Goal: Use online tool/utility: Utilize a website feature to perform a specific function

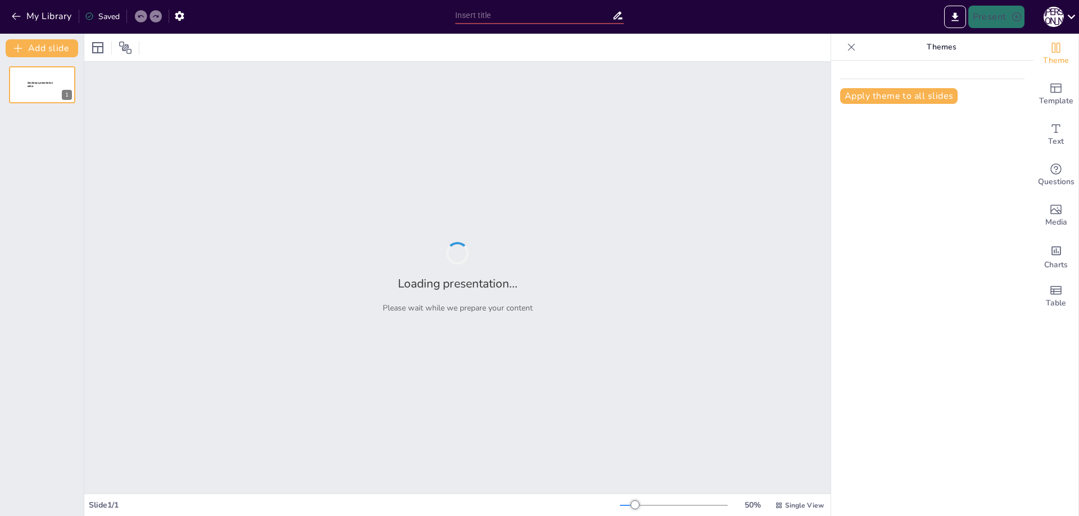
type input "Концепция 'Buy-to-Fly': Определение и Значение в Аэрокосмической Отрасли"
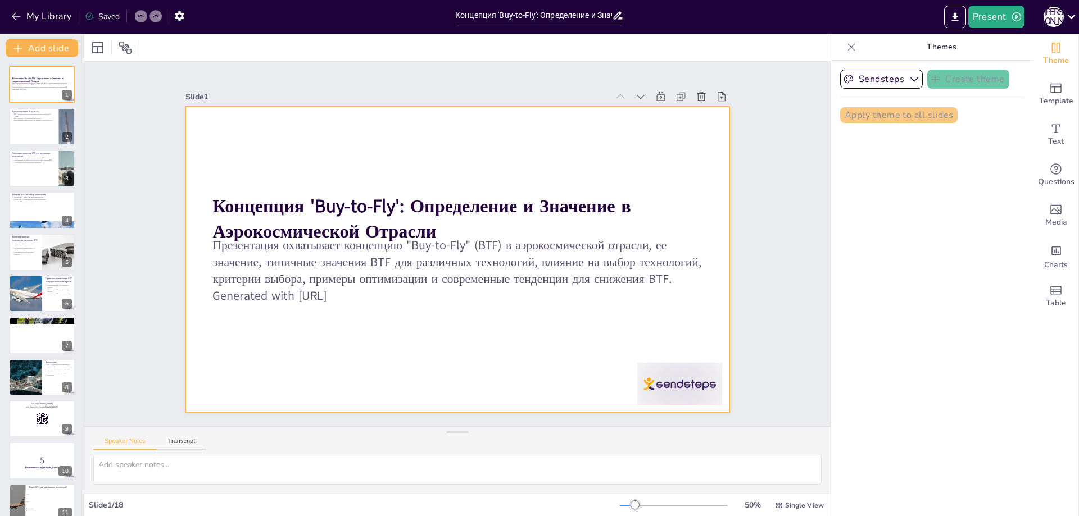
checkbox input "true"
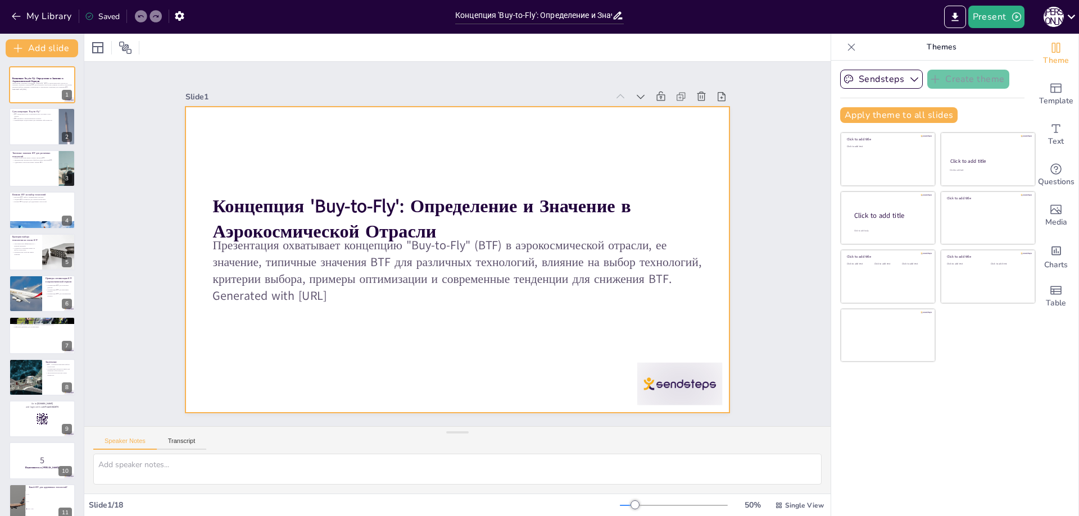
checkbox input "true"
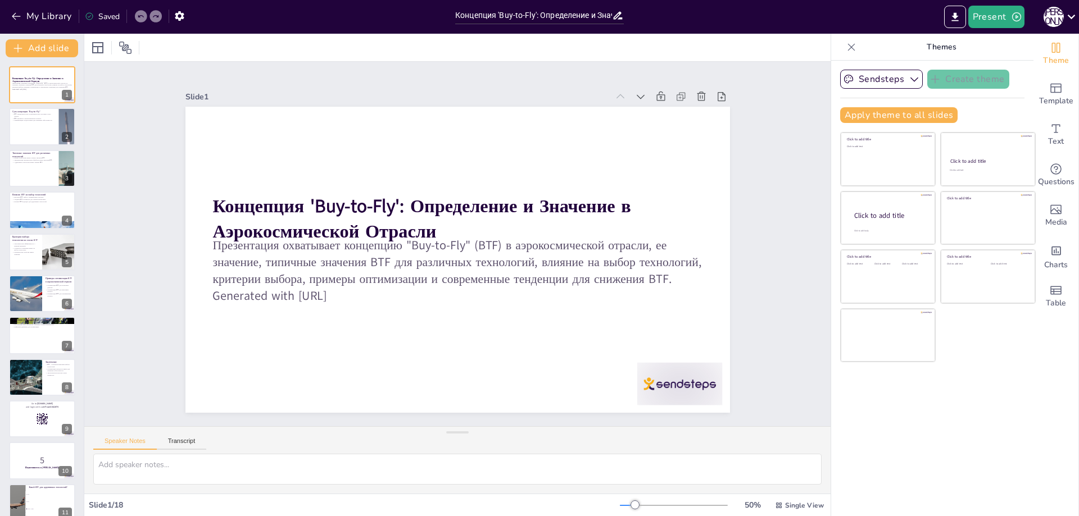
checkbox input "true"
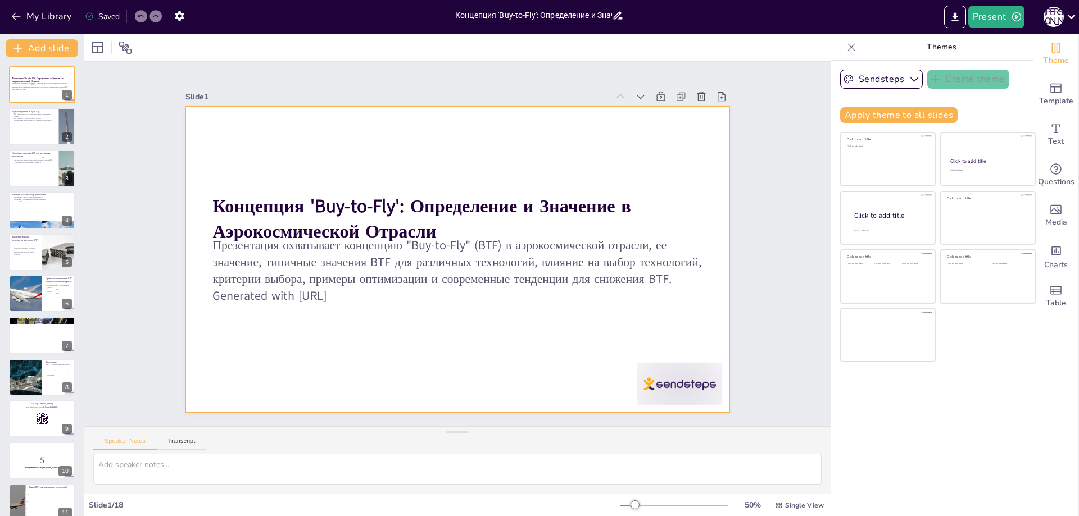
checkbox input "true"
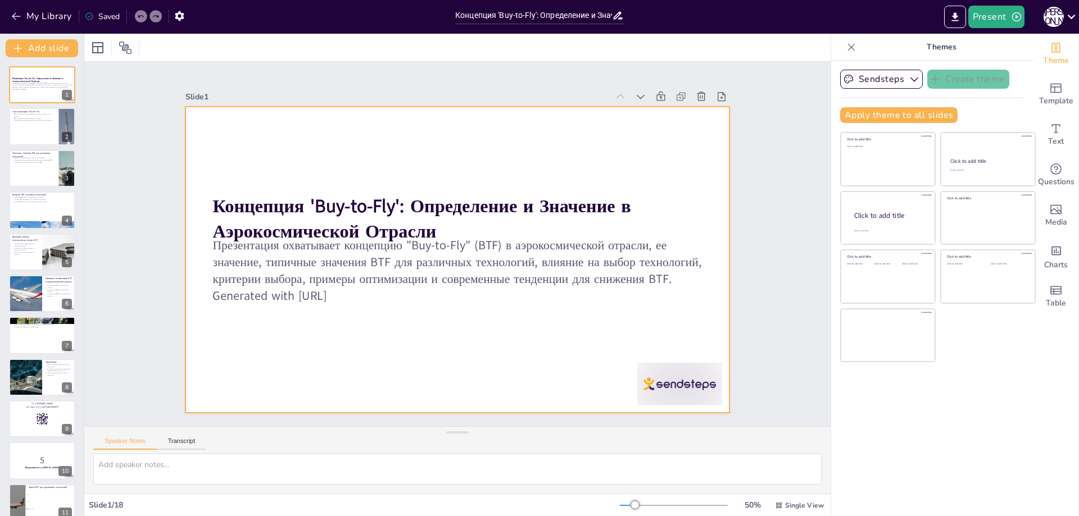
checkbox input "true"
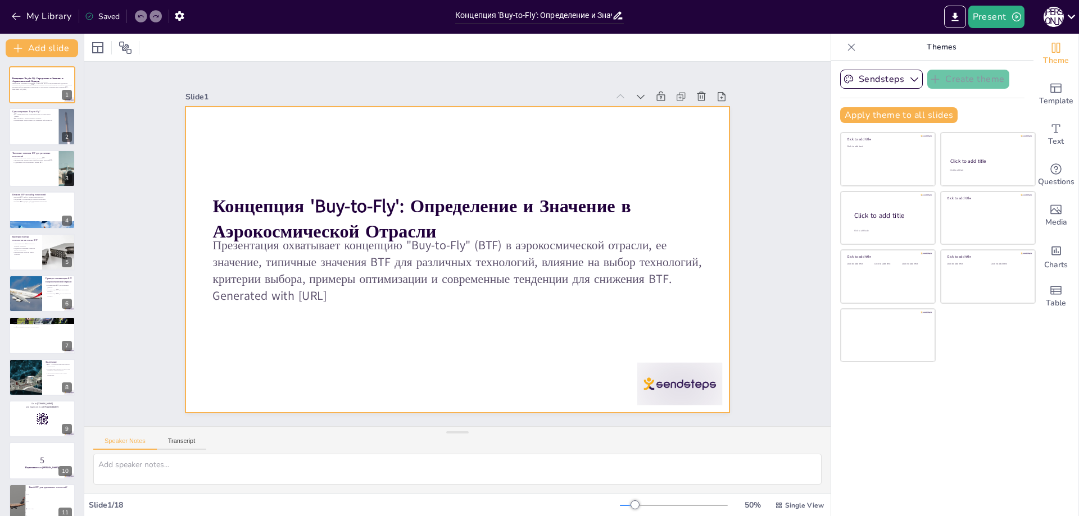
checkbox input "true"
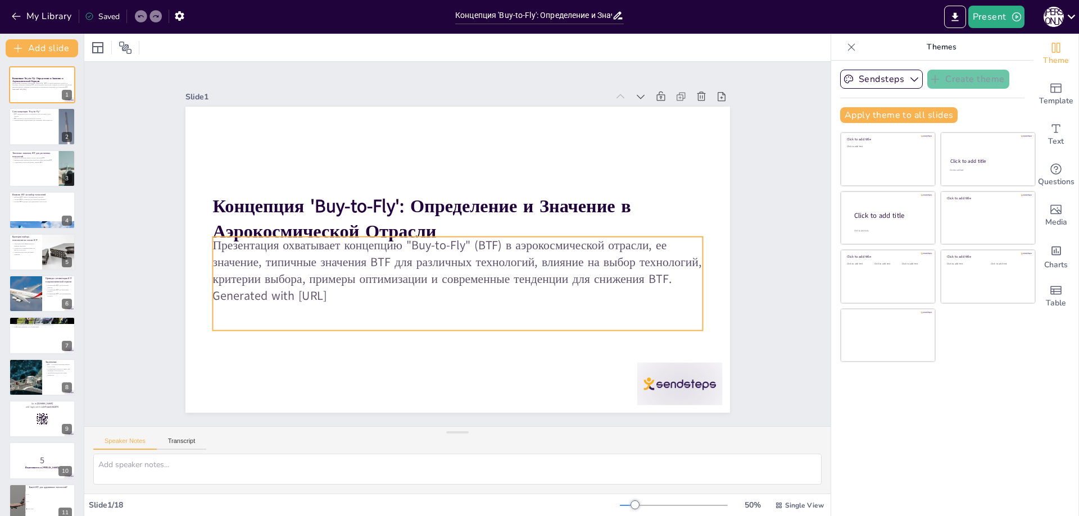
checkbox input "true"
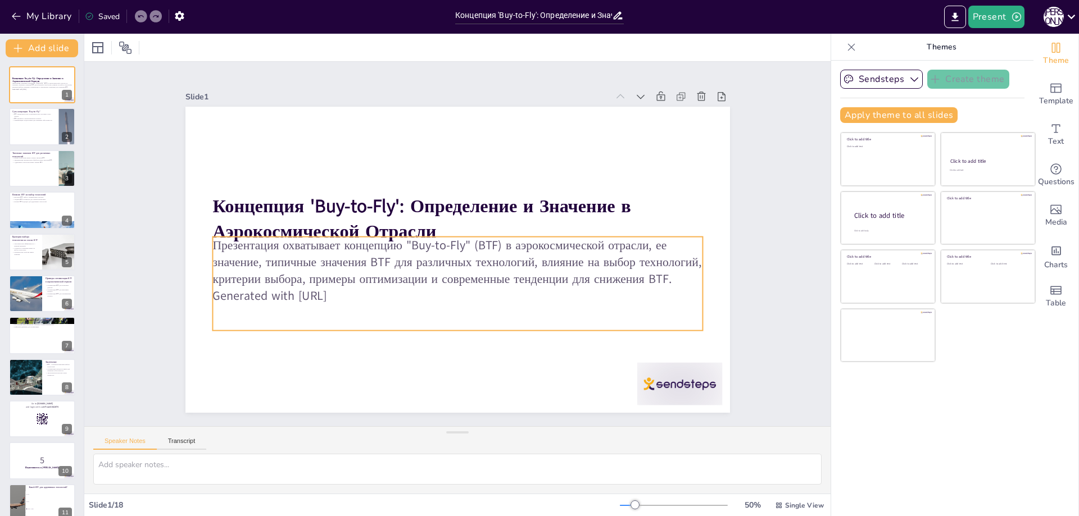
checkbox input "true"
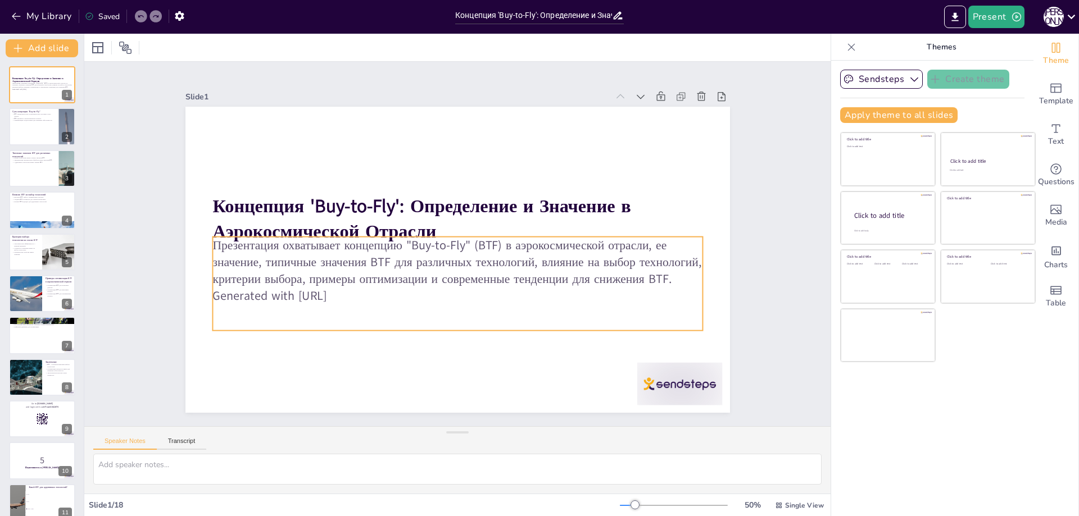
checkbox input "true"
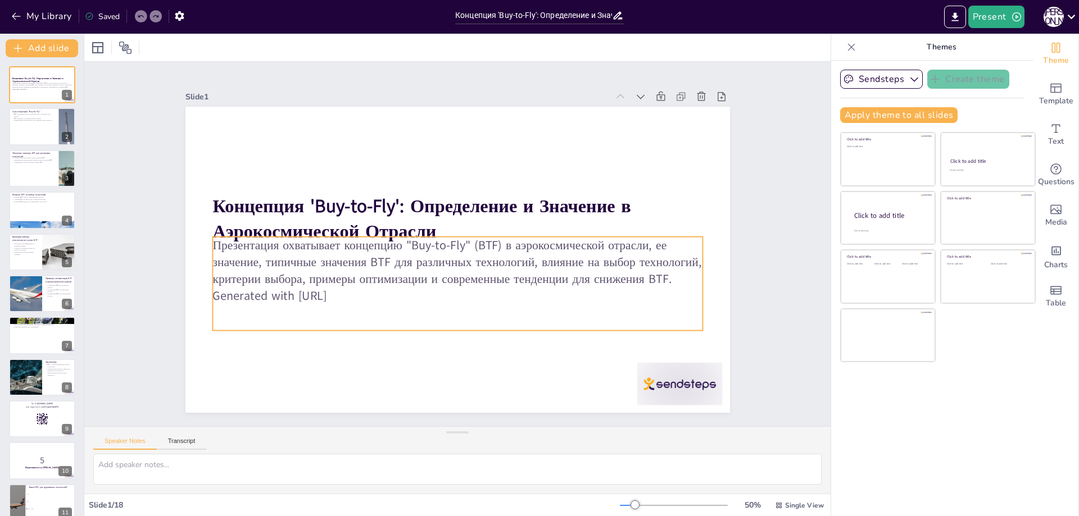
checkbox input "true"
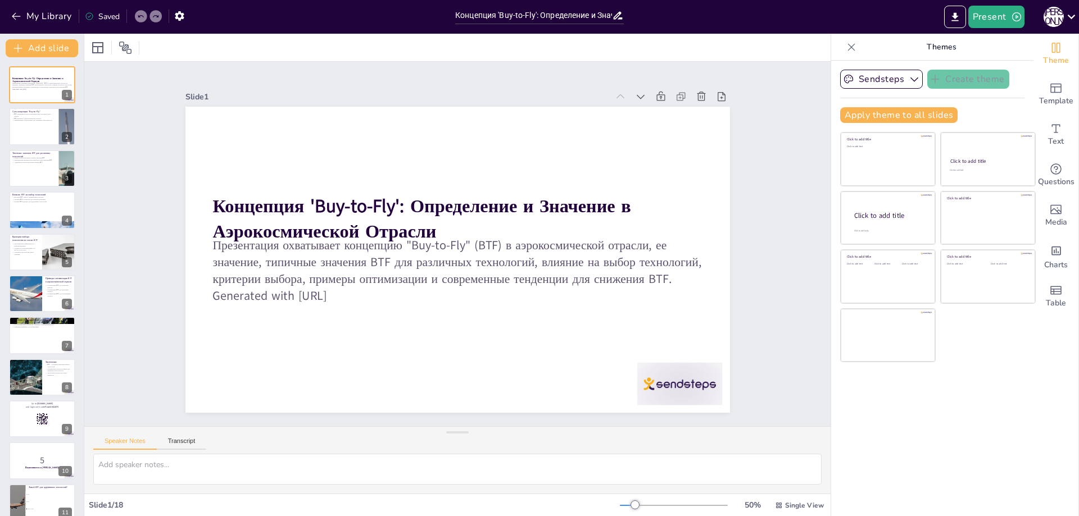
checkbox input "true"
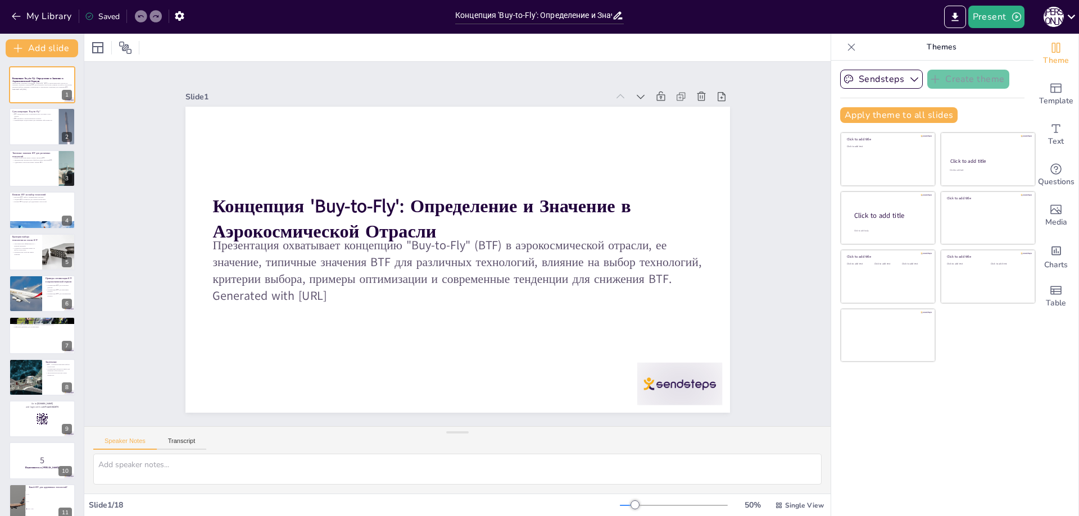
checkbox input "true"
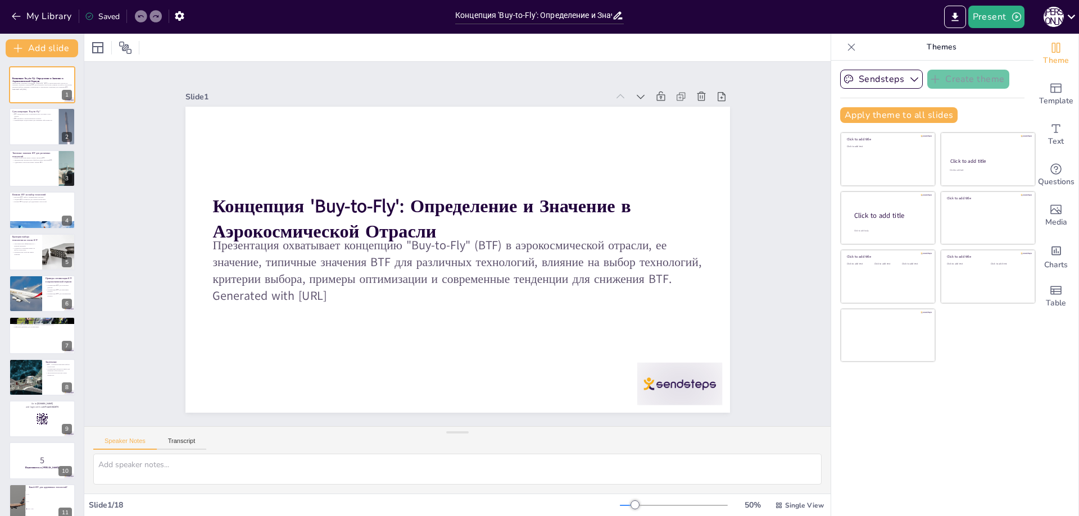
checkbox input "true"
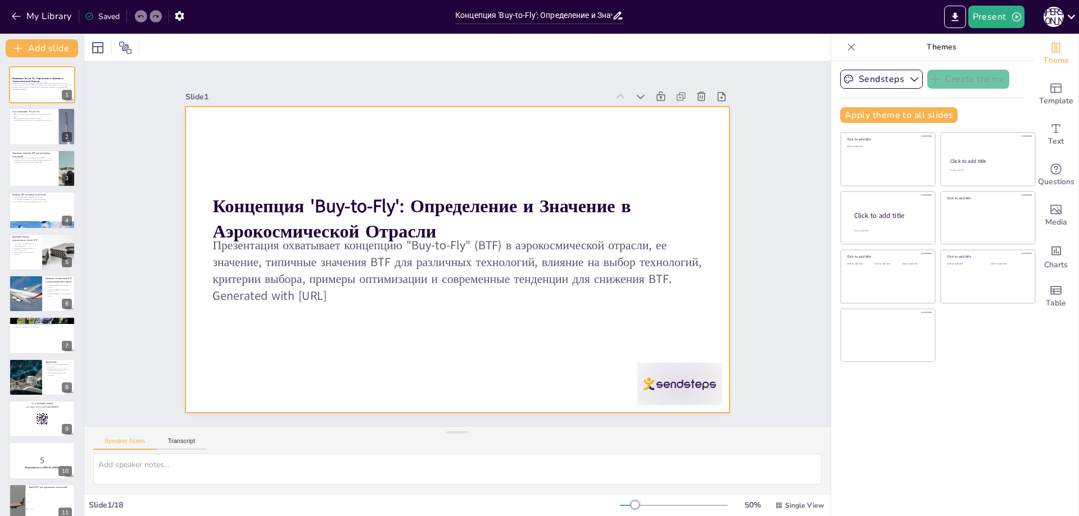
checkbox input "true"
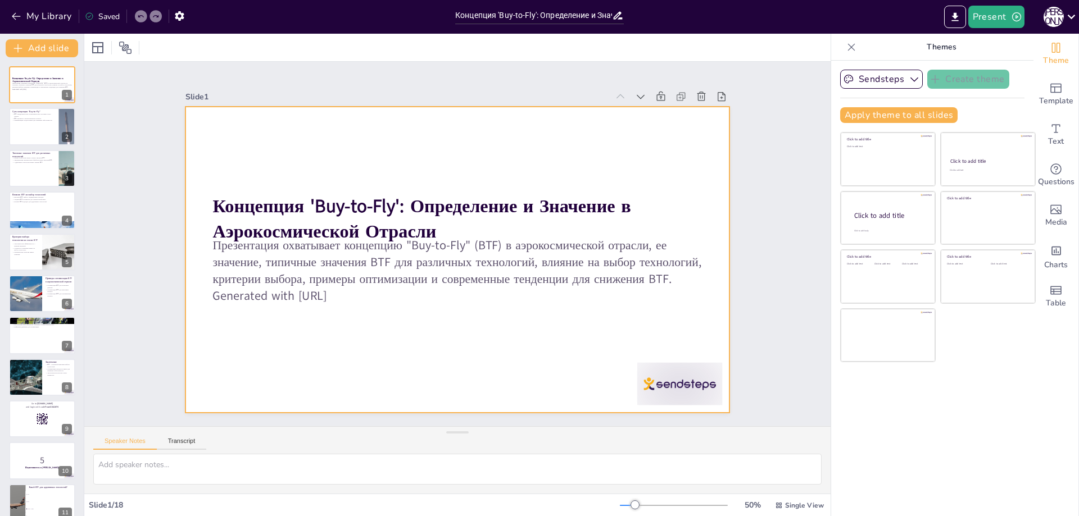
checkbox input "true"
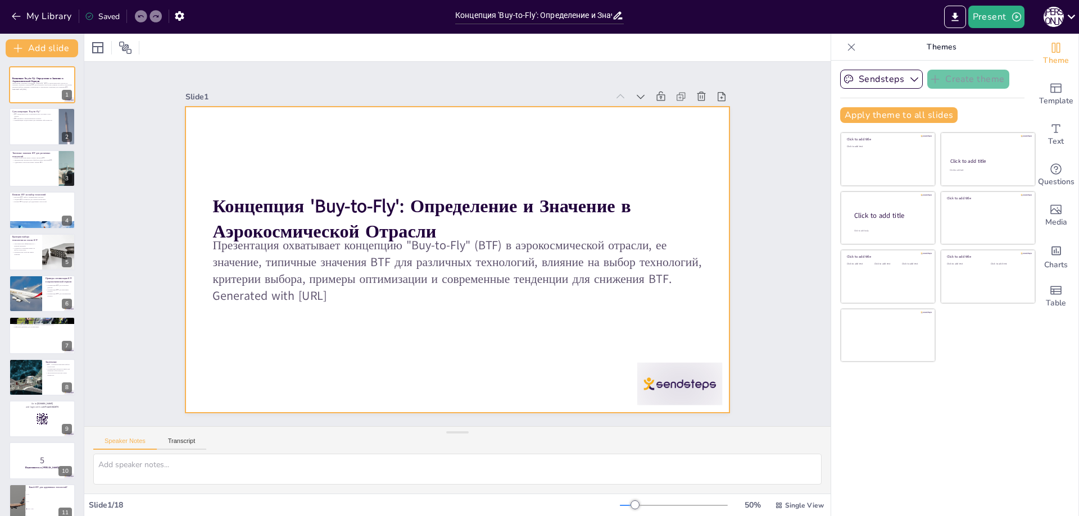
checkbox input "true"
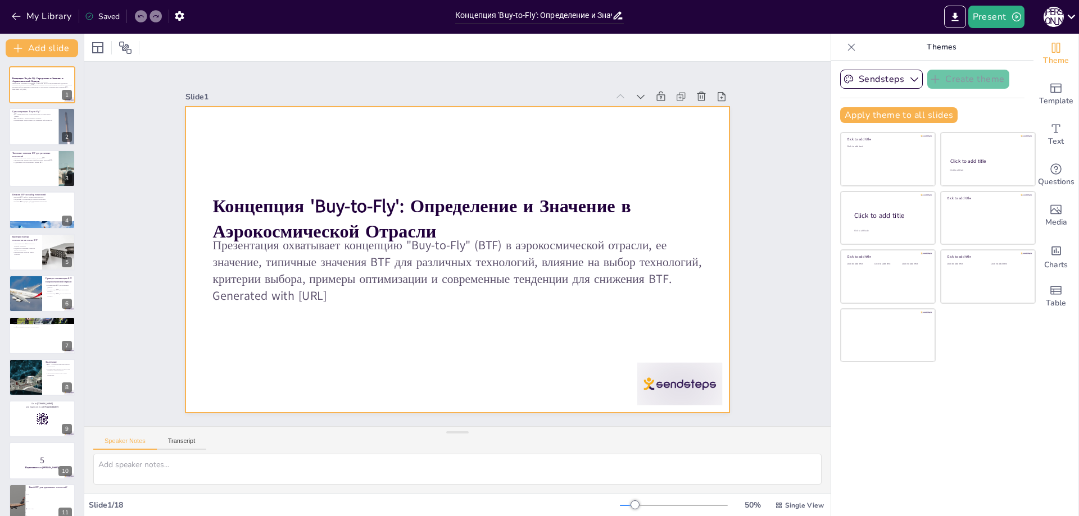
checkbox input "true"
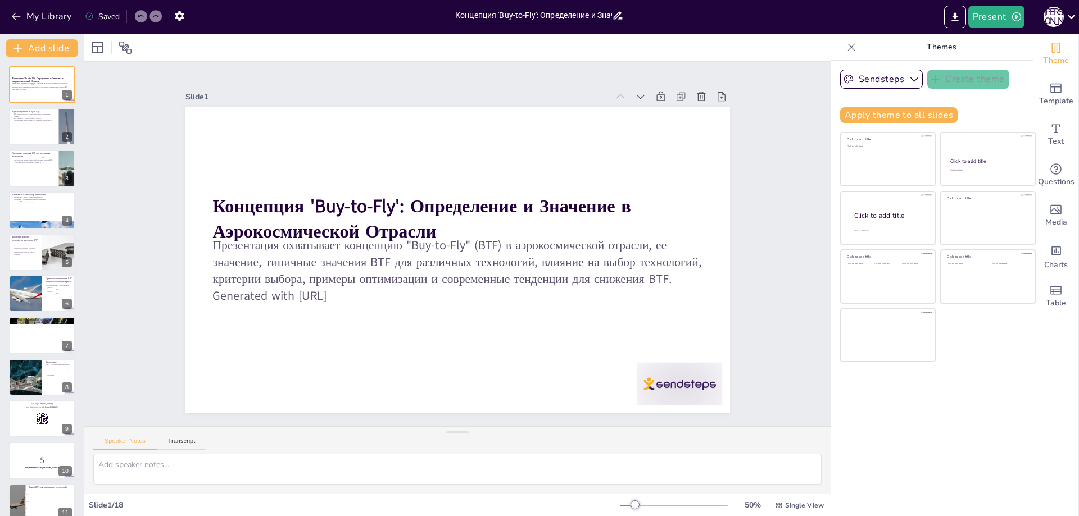
checkbox input "true"
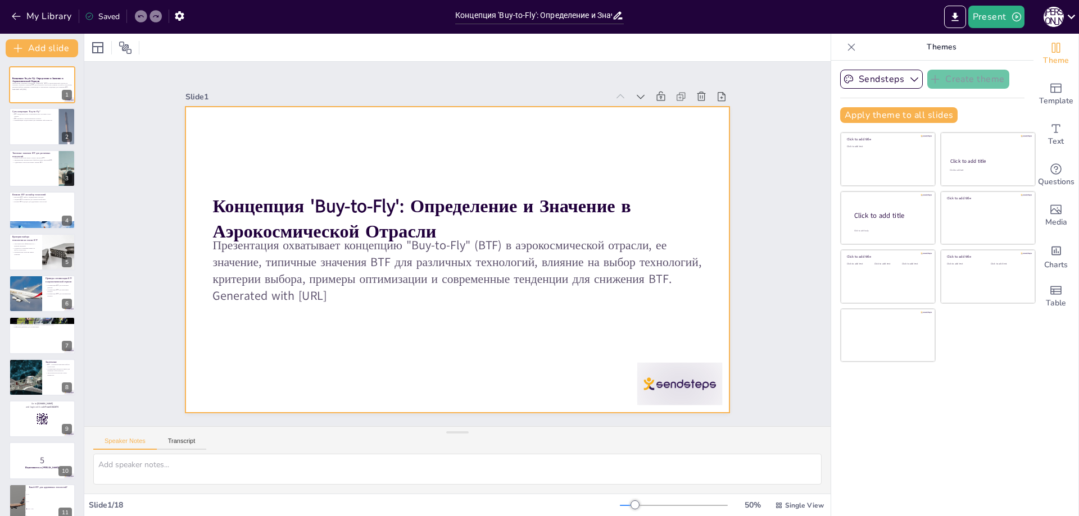
checkbox input "true"
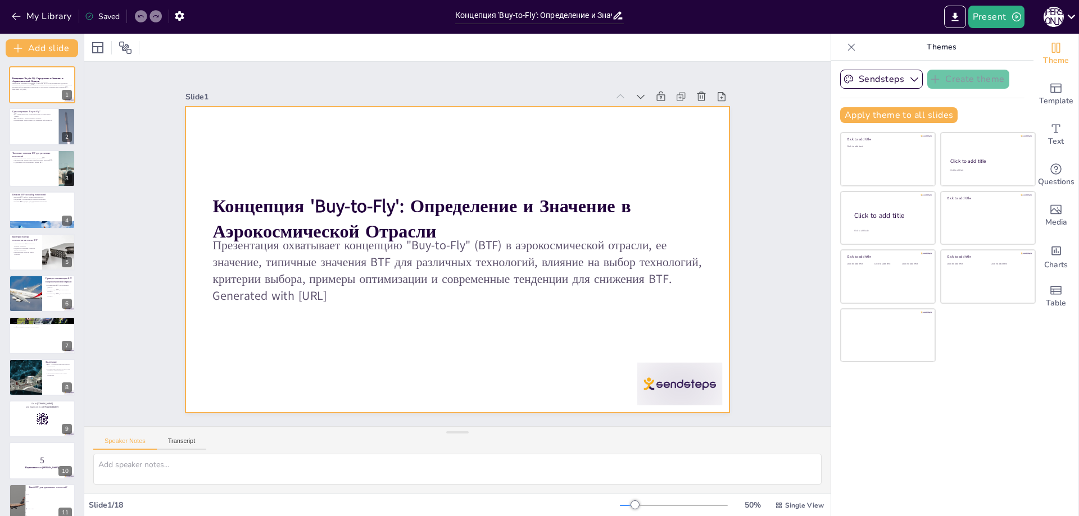
checkbox input "true"
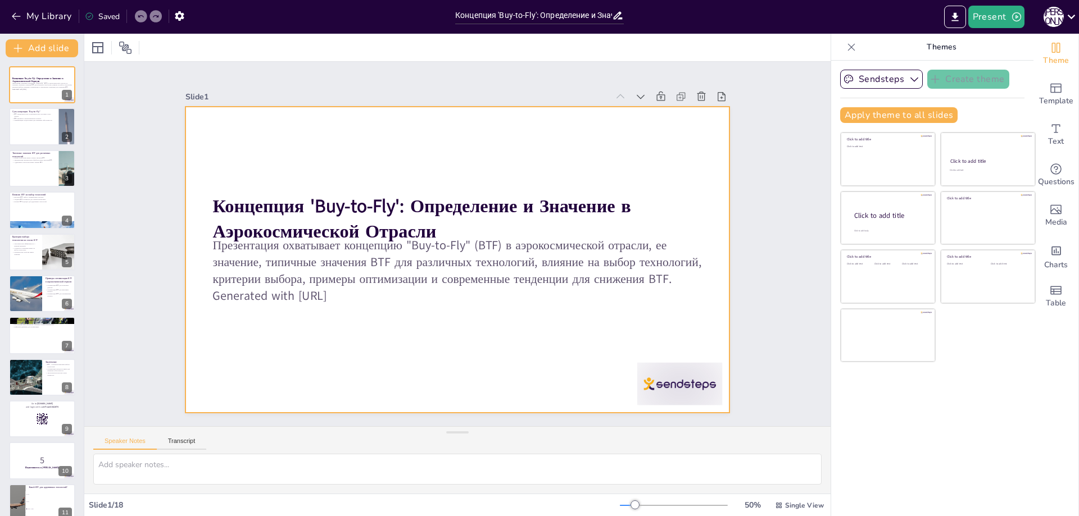
checkbox input "true"
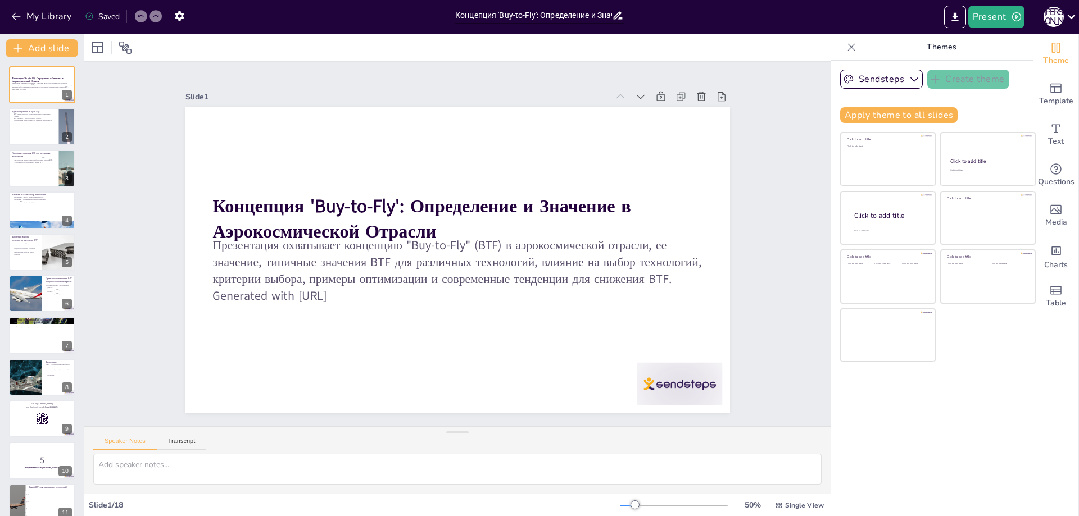
checkbox input "true"
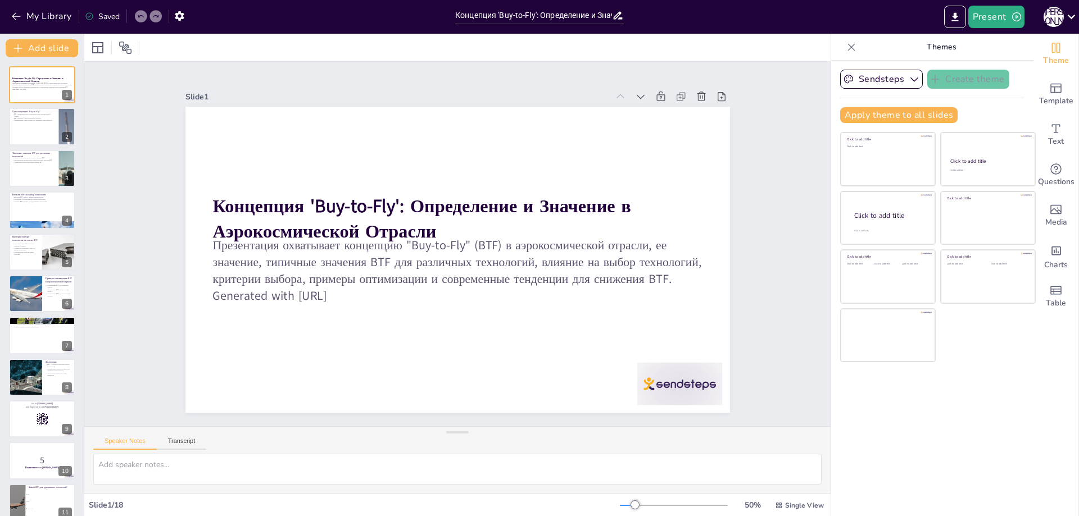
checkbox input "true"
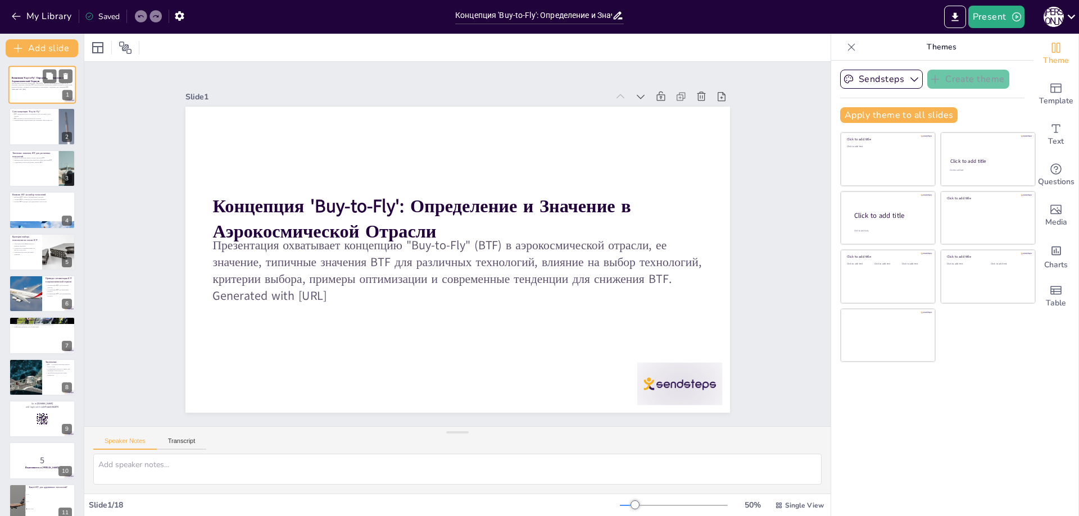
checkbox input "true"
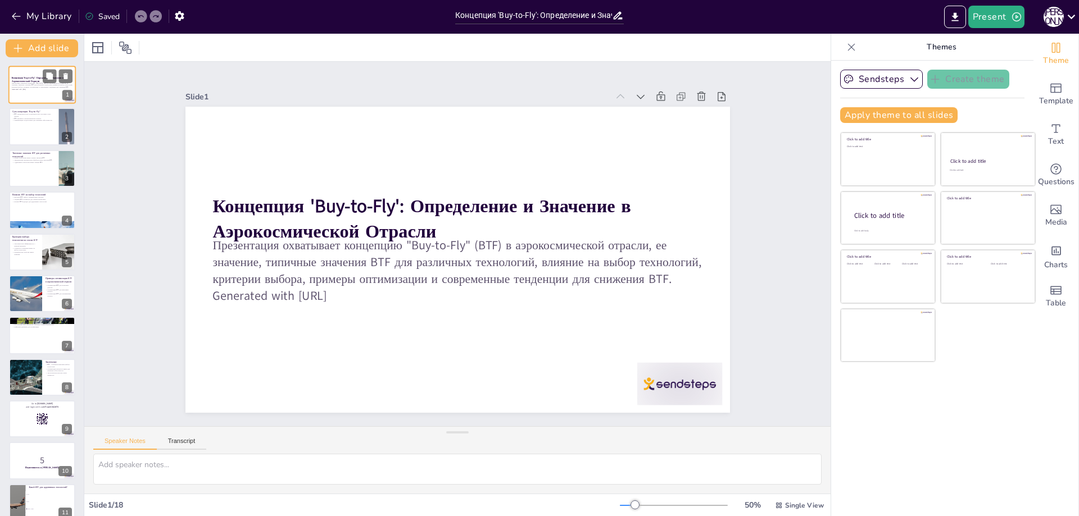
checkbox input "true"
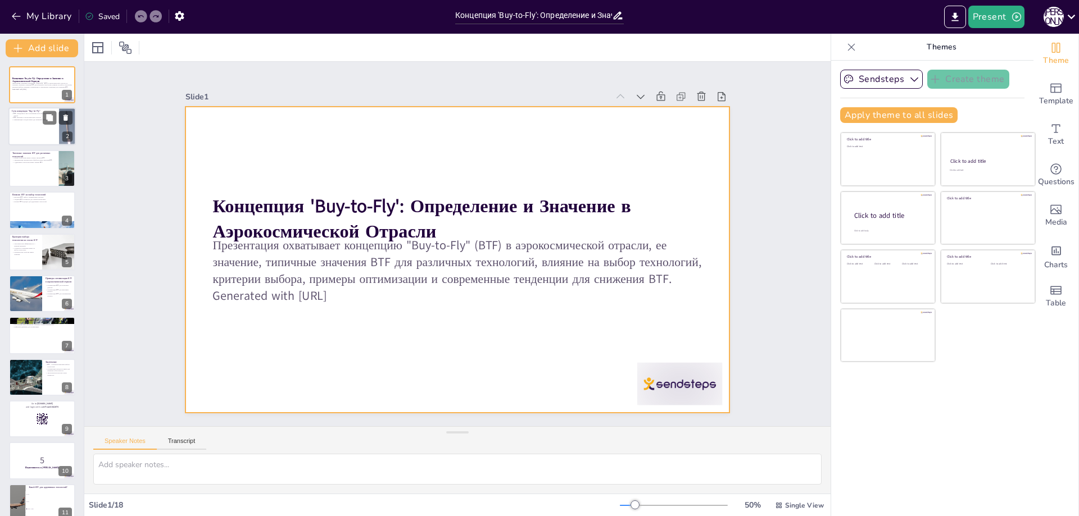
checkbox input "true"
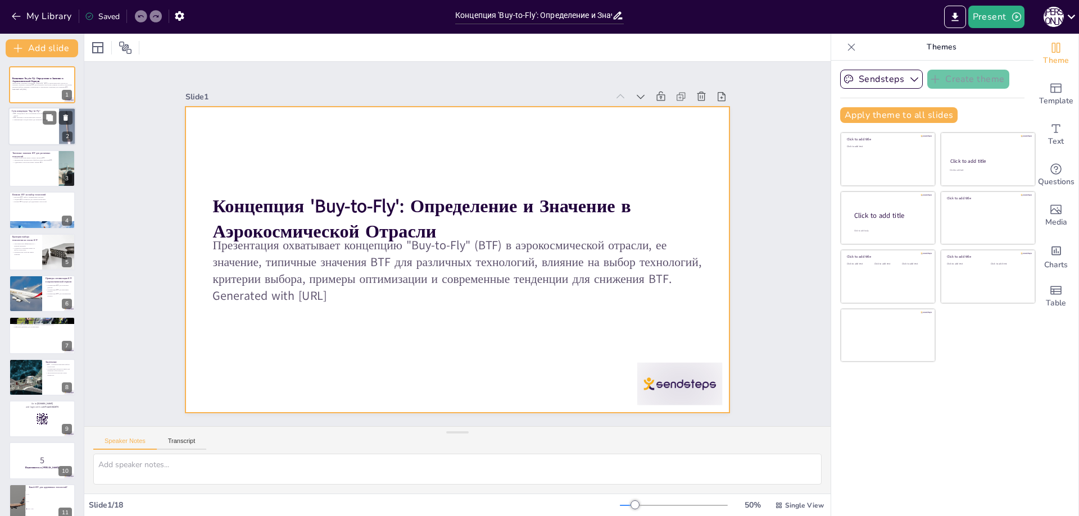
checkbox input "true"
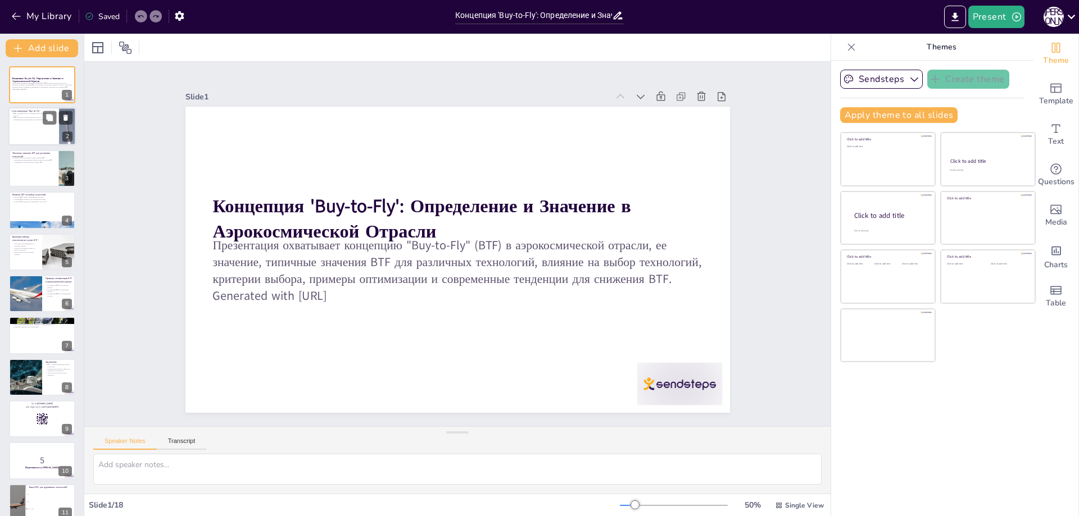
checkbox input "true"
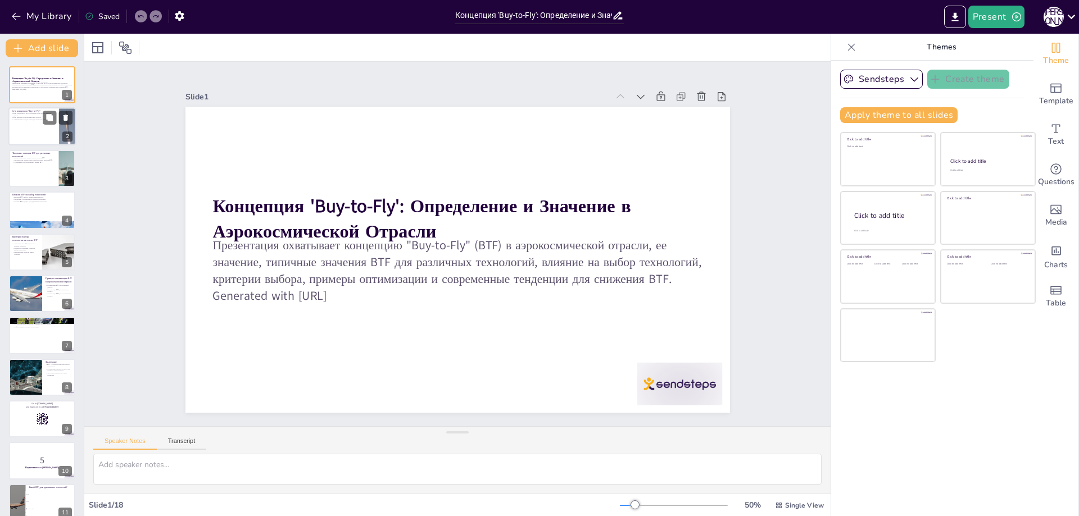
click at [37, 111] on p "Суть концепции "Buy-to-Fly"" at bounding box center [34, 111] width 44 height 3
checkbox input "true"
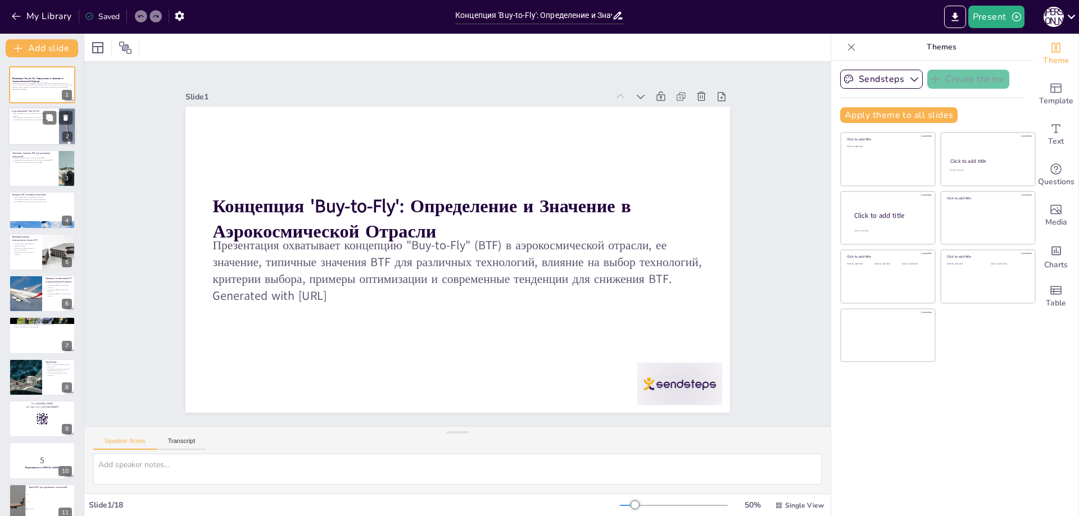
checkbox input "true"
type textarea "Loremipsu dolorsita "Con-ad-Eli" (SED) doeiusmo temporincididunt utl etdolo mag…"
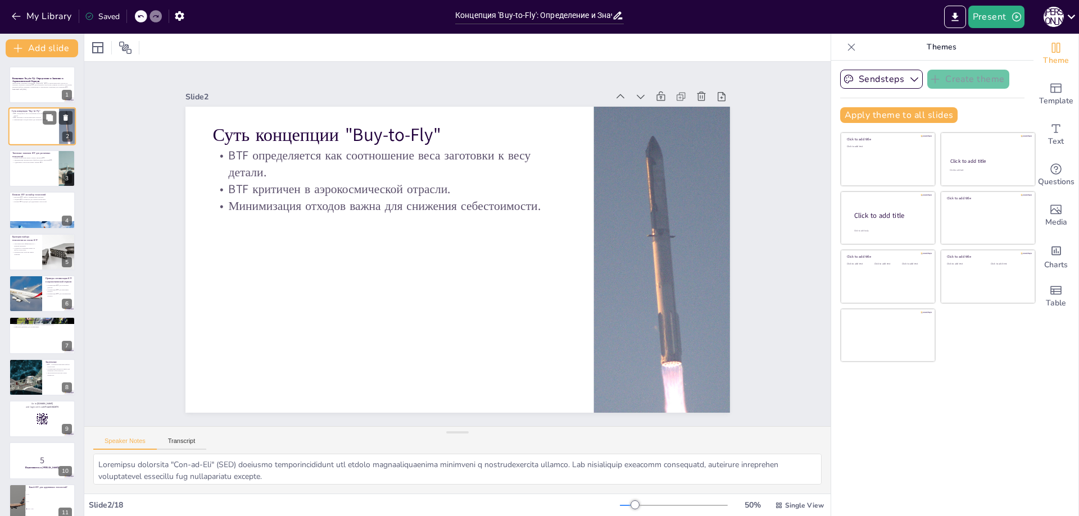
checkbox input "true"
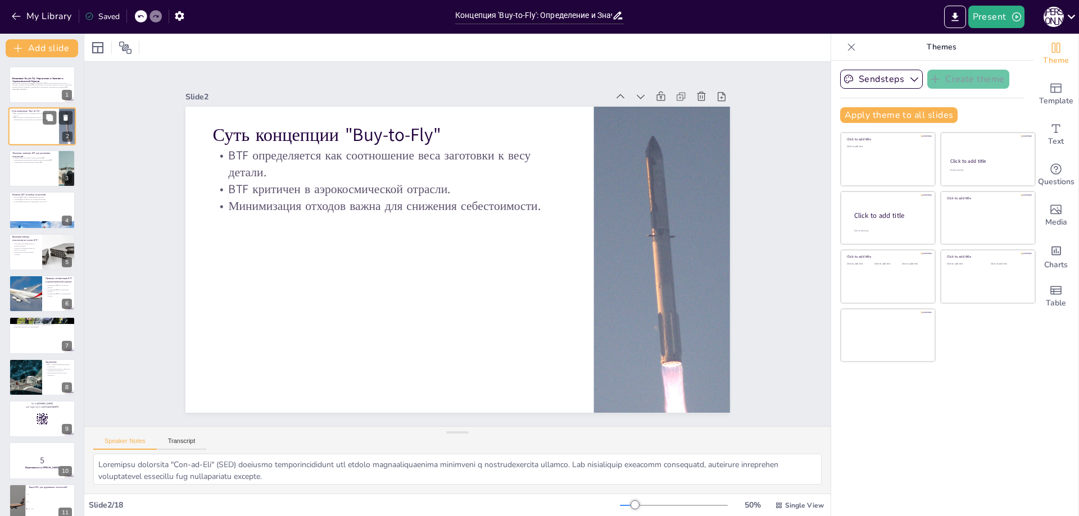
checkbox input "true"
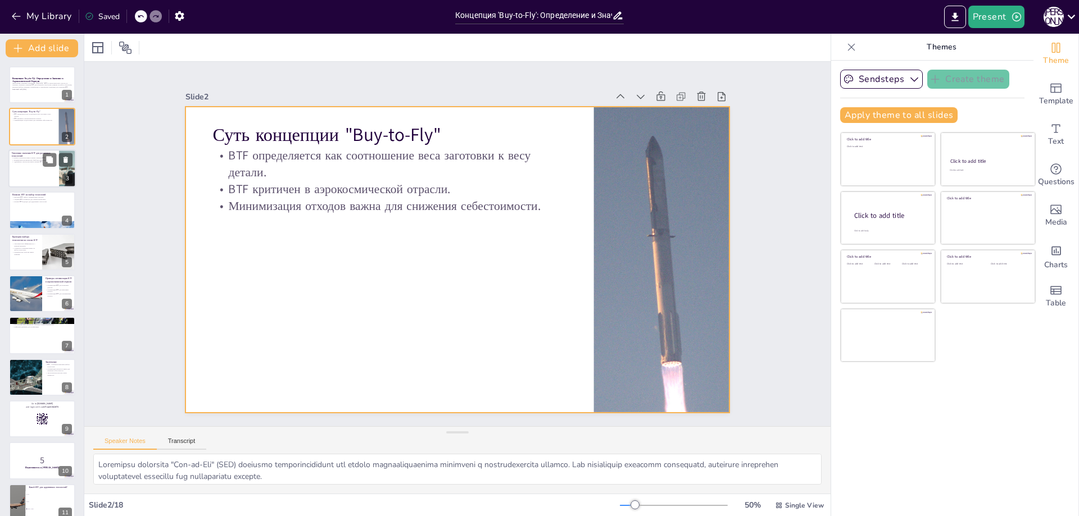
checkbox input "true"
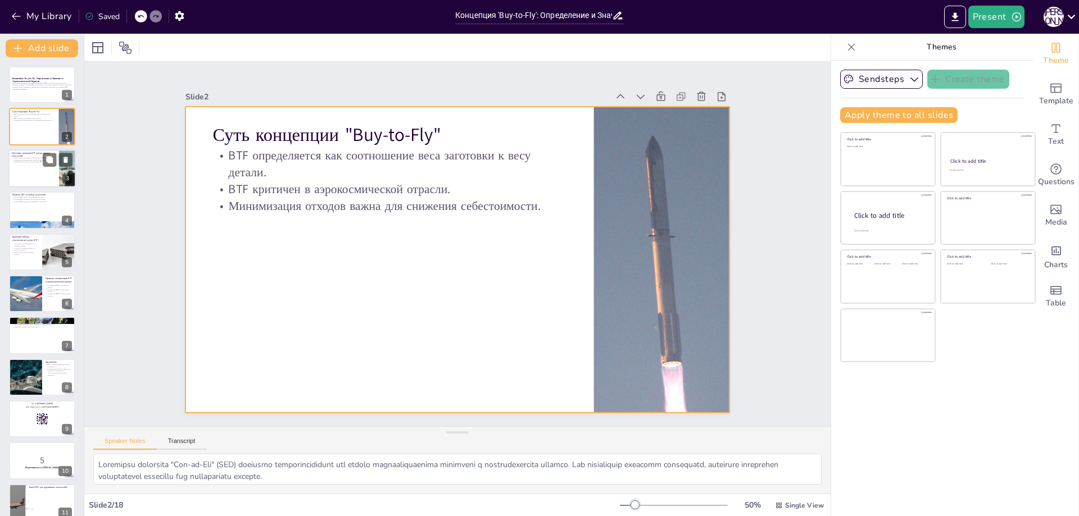
checkbox input "true"
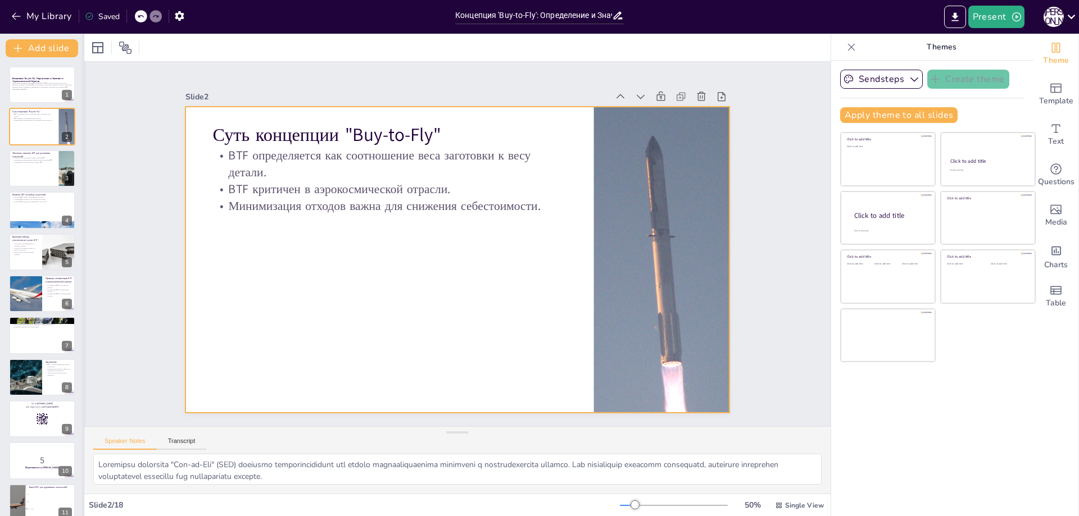
checkbox input "true"
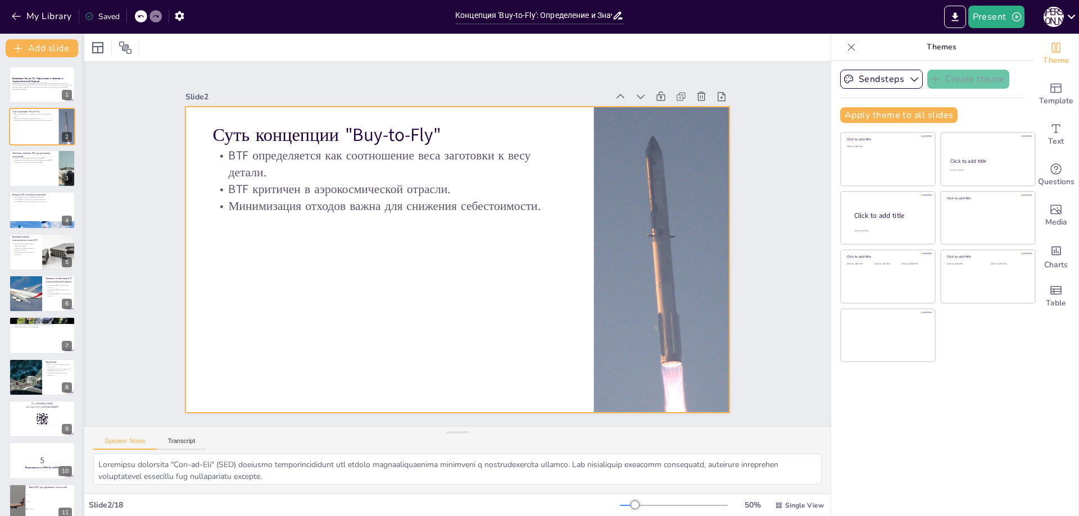
checkbox input "true"
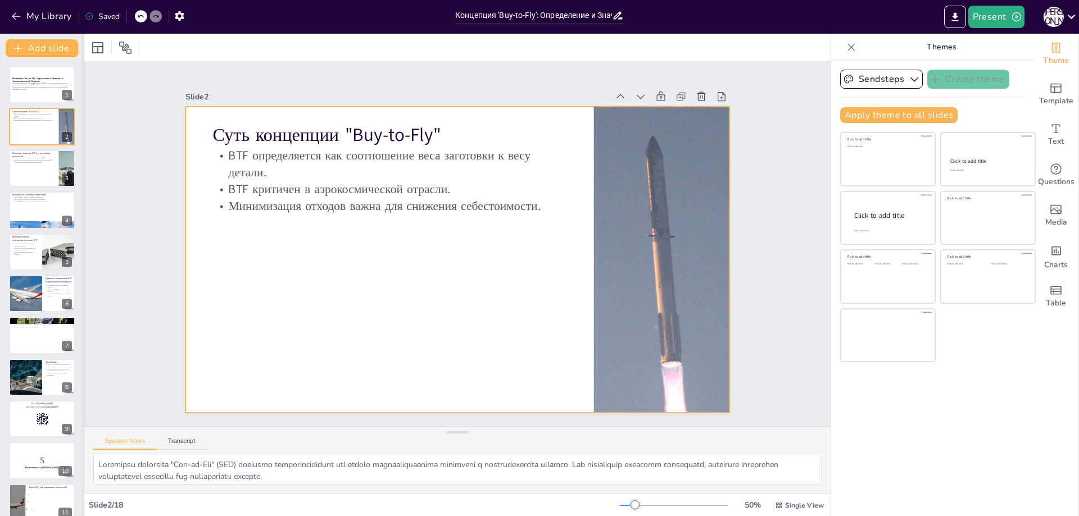
checkbox input "true"
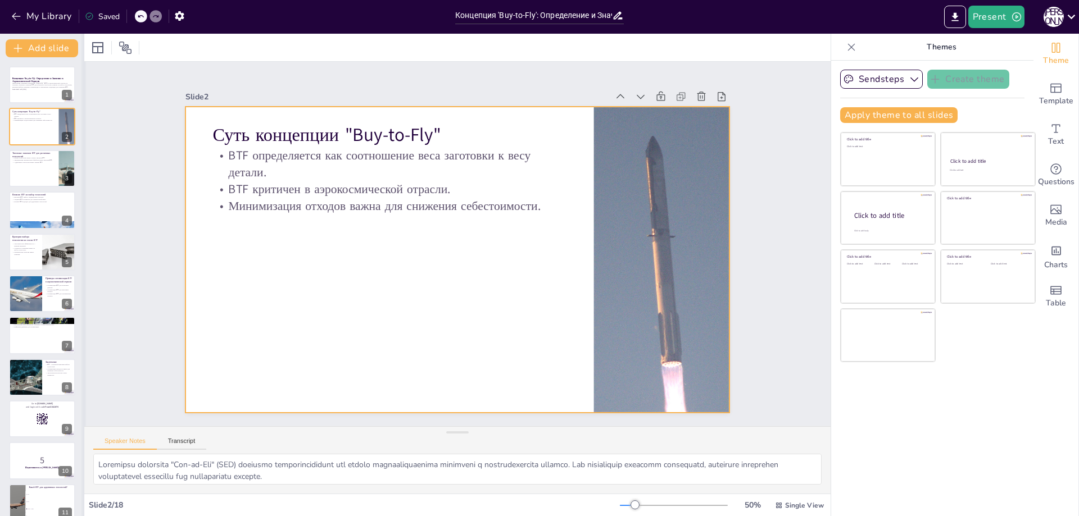
checkbox input "true"
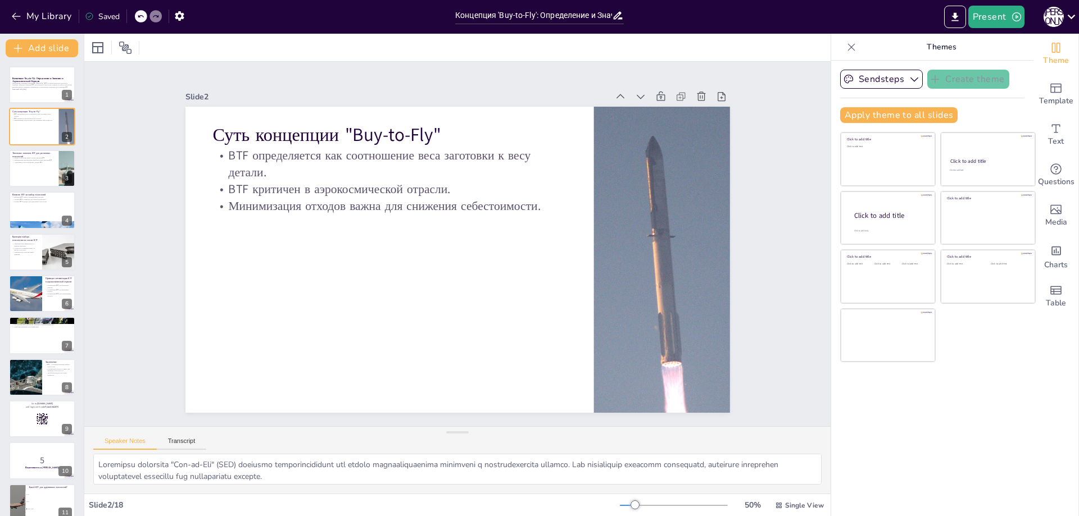
scroll to position [22, 0]
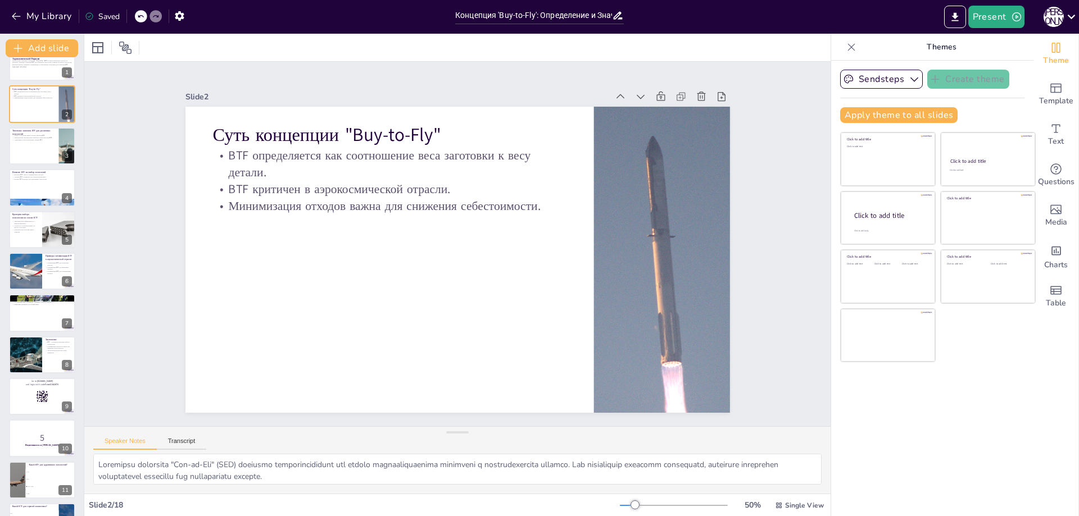
checkbox input "true"
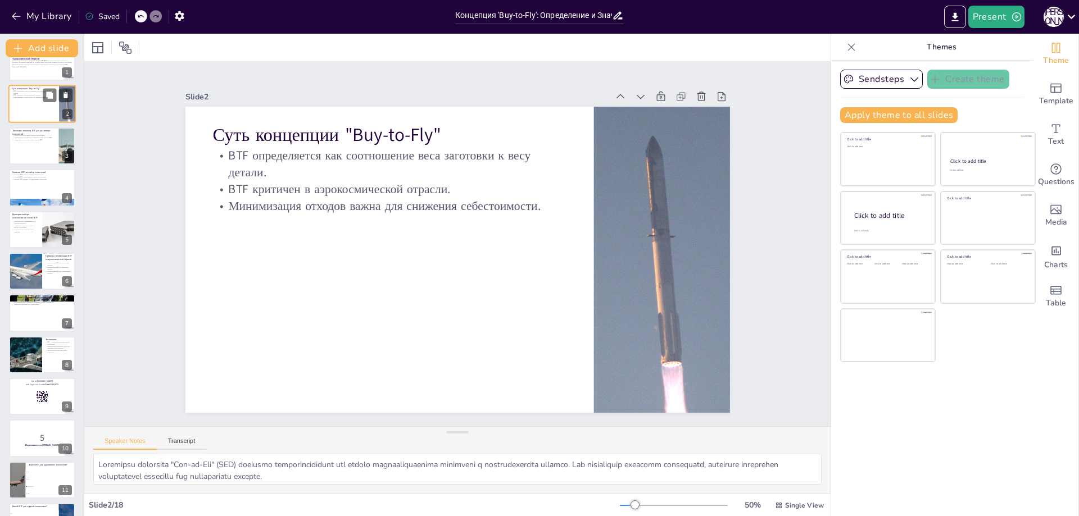
checkbox input "true"
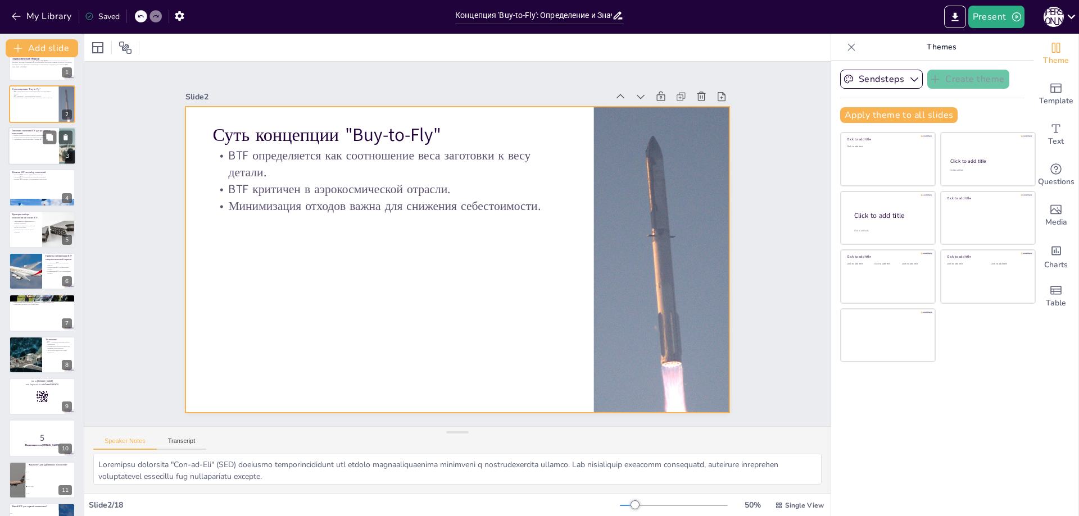
checkbox input "true"
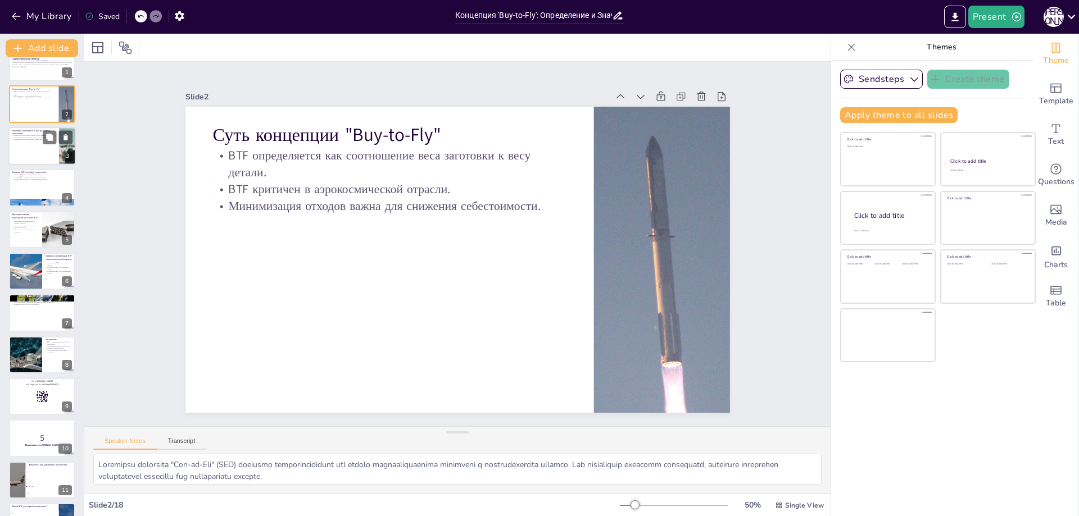
click at [39, 148] on div at bounding box center [41, 146] width 67 height 38
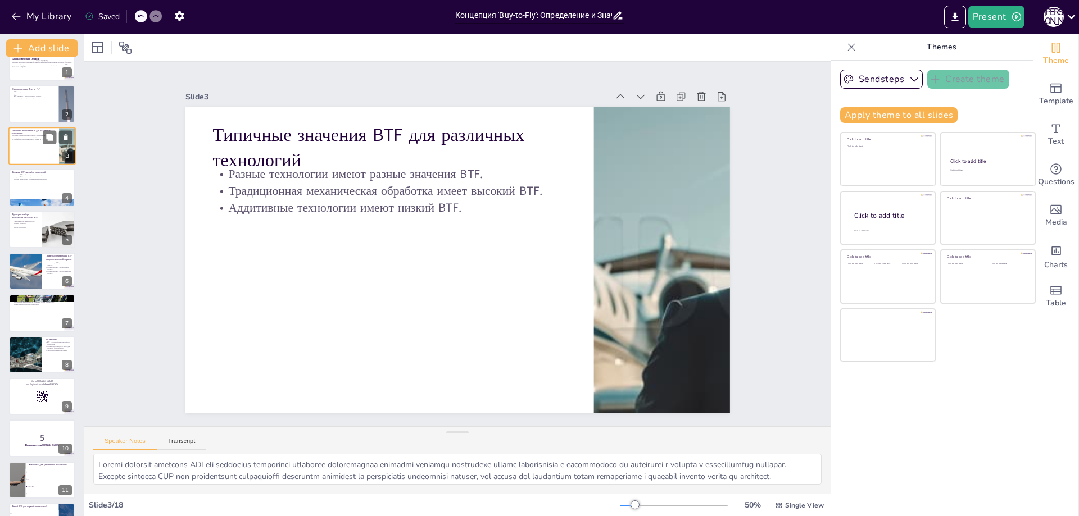
scroll to position [0, 0]
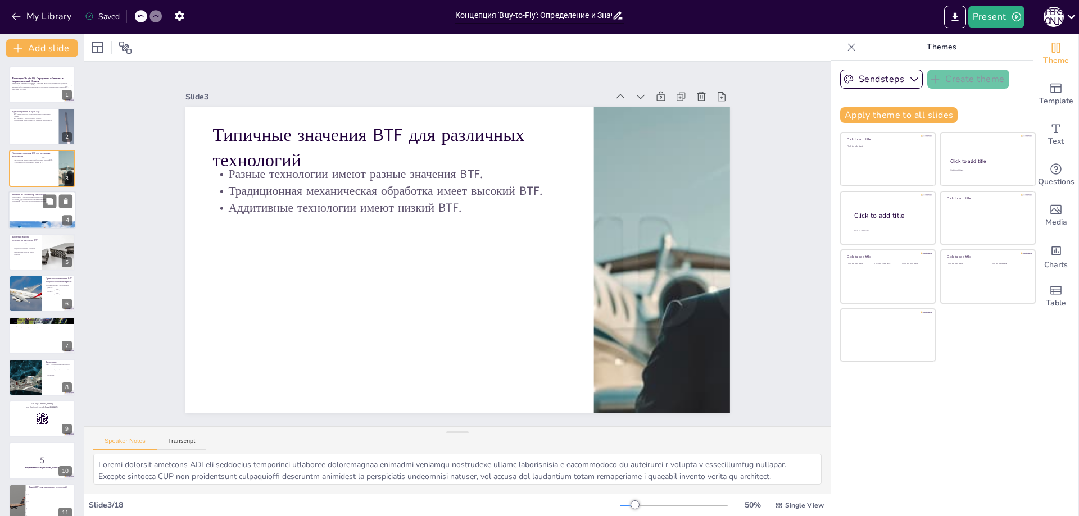
click at [29, 200] on p "Средний BTF оптимален для горячей штамповки." at bounding box center [42, 199] width 61 height 2
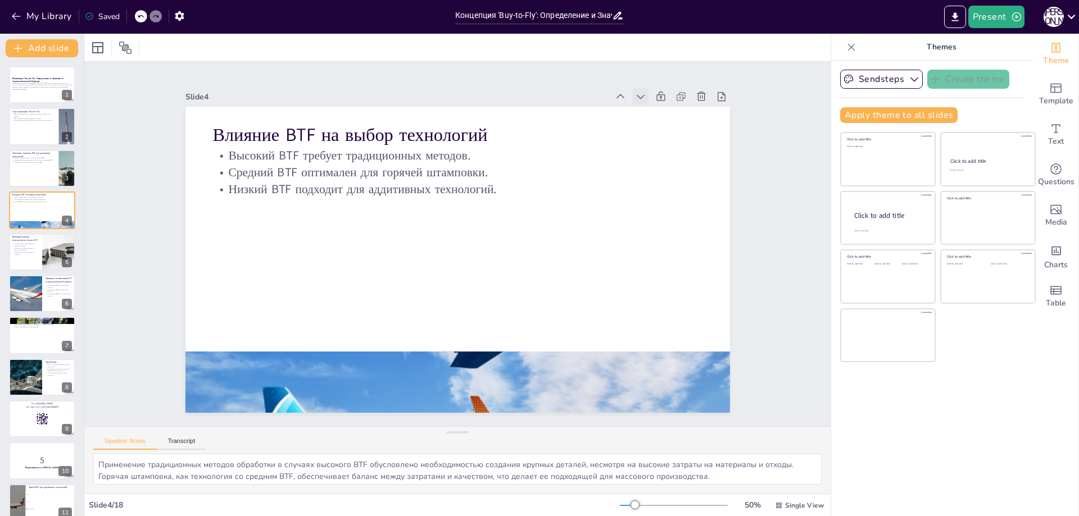
click at [637, 93] on icon at bounding box center [640, 96] width 11 height 11
click at [649, 111] on icon at bounding box center [655, 117] width 12 height 12
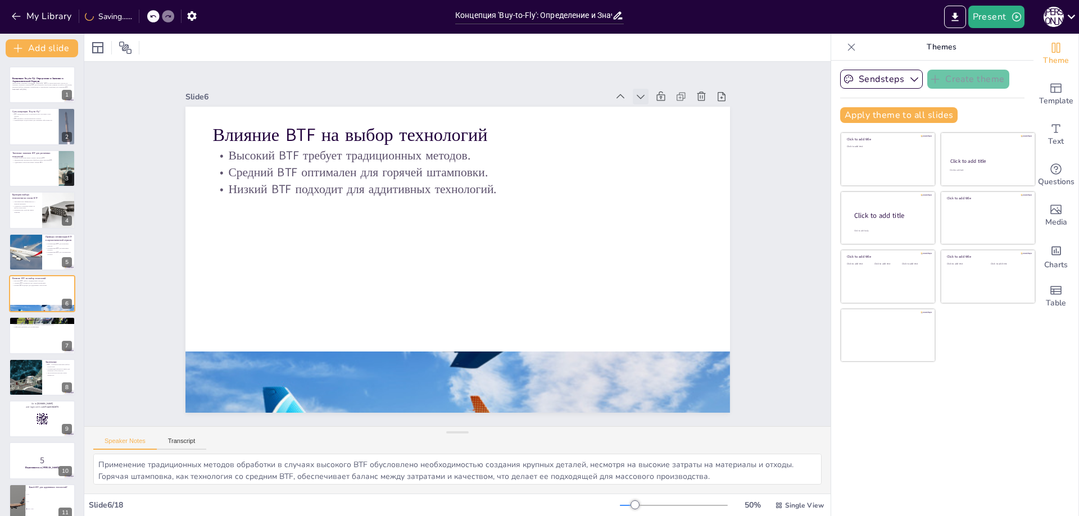
click at [669, 321] on icon at bounding box center [676, 328] width 15 height 15
click at [637, 94] on icon at bounding box center [640, 96] width 11 height 11
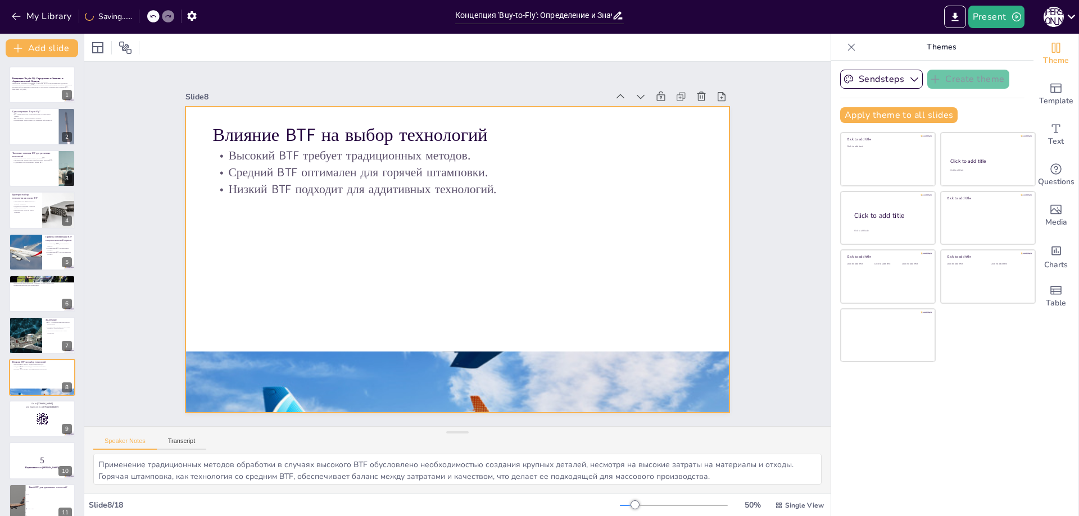
click at [407, 244] on div at bounding box center [457, 260] width 545 height 306
click at [37, 356] on div "Концепция 'Buy-to-Fly': Определение и Значение в Аэрокосмической Отрасли Презен…" at bounding box center [42, 440] width 84 height 748
click at [48, 384] on div at bounding box center [41, 378] width 67 height 38
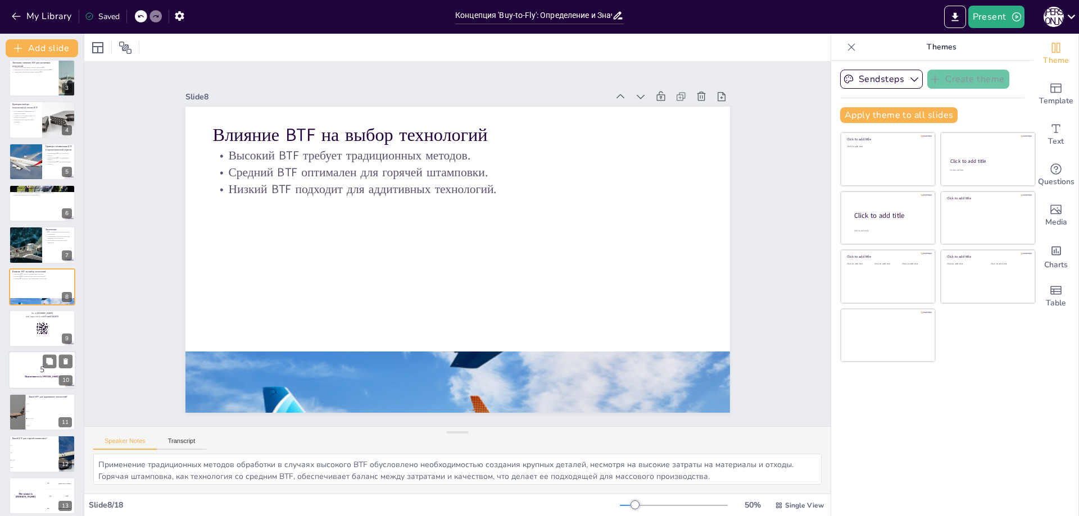
click at [17, 358] on div at bounding box center [41, 371] width 67 height 38
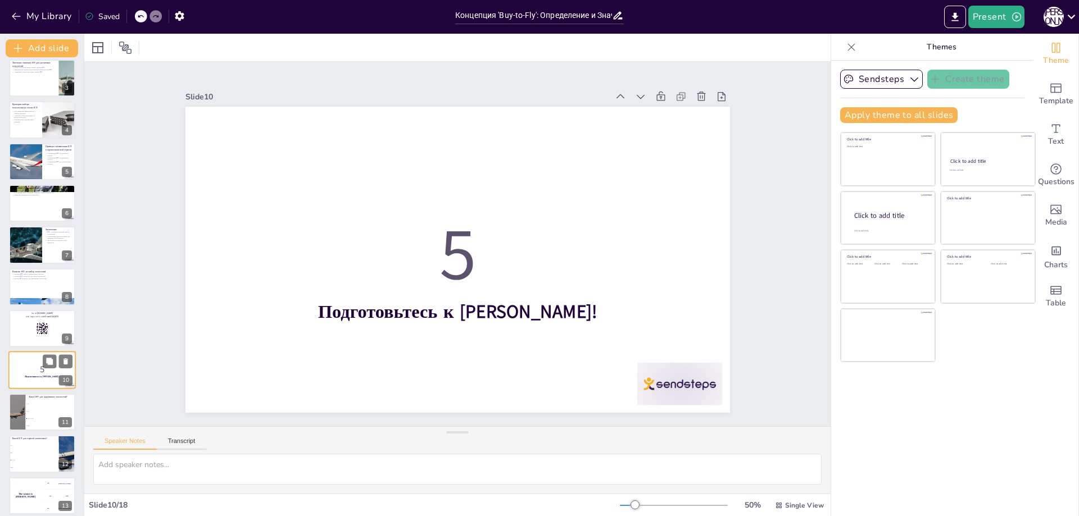
scroll to position [174, 0]
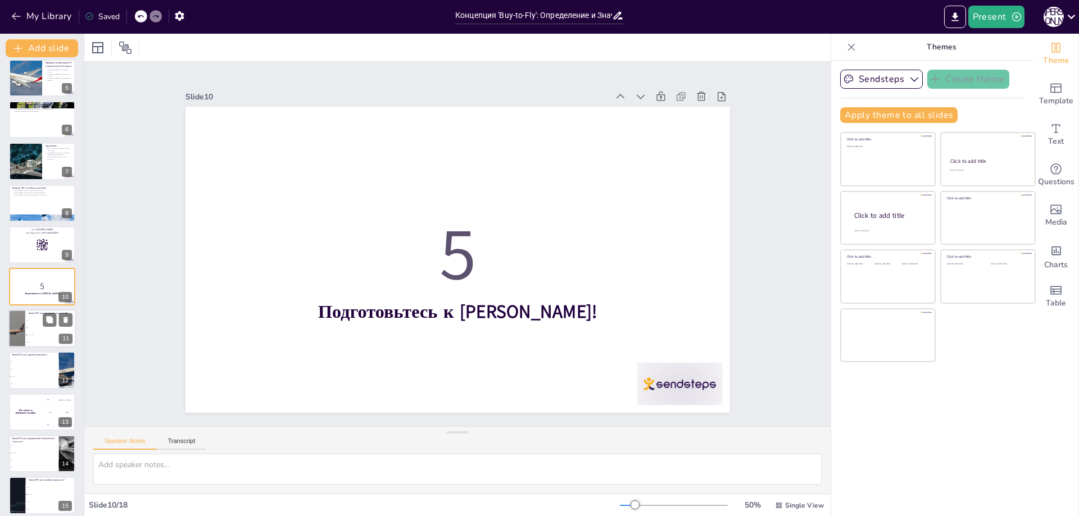
click at [25, 336] on li "1.1:1 – 1.5:1" at bounding box center [50, 335] width 51 height 7
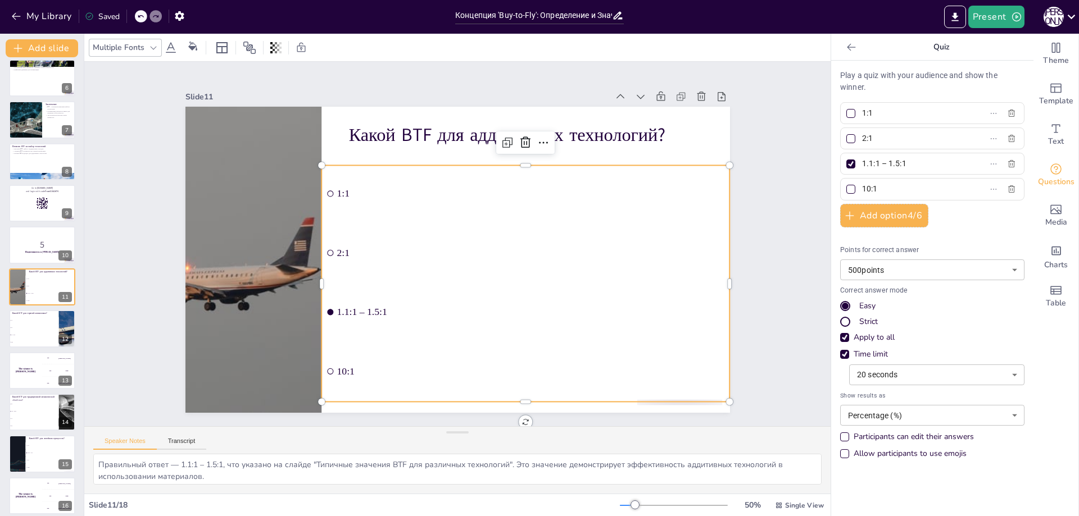
click at [324, 191] on ul "1:1 2:1 1.1:1 – 1.5:1 10:1" at bounding box center [525, 283] width 409 height 237
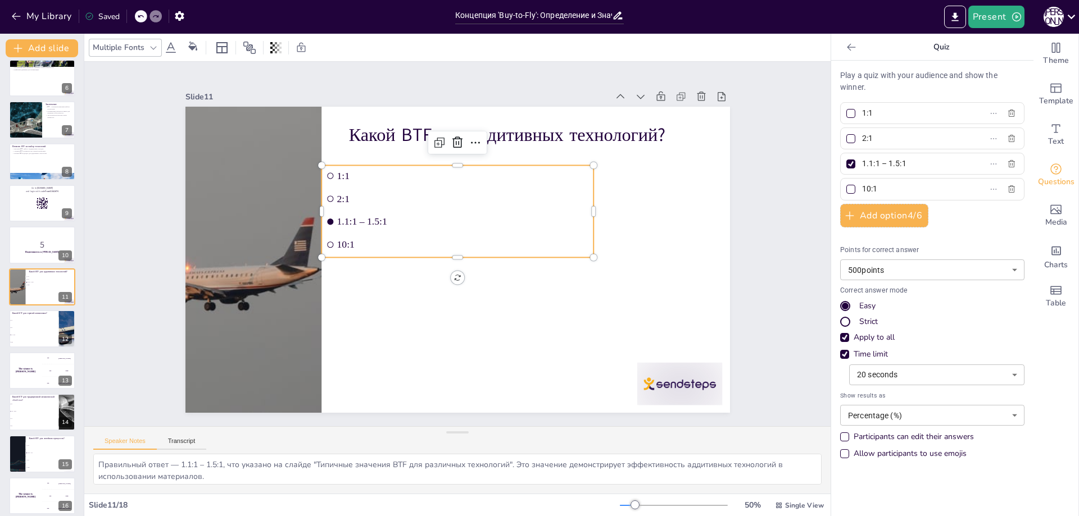
click at [326, 198] on li "2:1" at bounding box center [462, 199] width 273 height 49
click at [332, 189] on input "checkbox" at bounding box center [335, 185] width 7 height 7
click at [327, 196] on input "checkbox" at bounding box center [330, 199] width 6 height 6
click at [369, 226] on li "1:1" at bounding box center [492, 303] width 246 height 154
click at [327, 166] on li "1:1" at bounding box center [457, 175] width 272 height 21
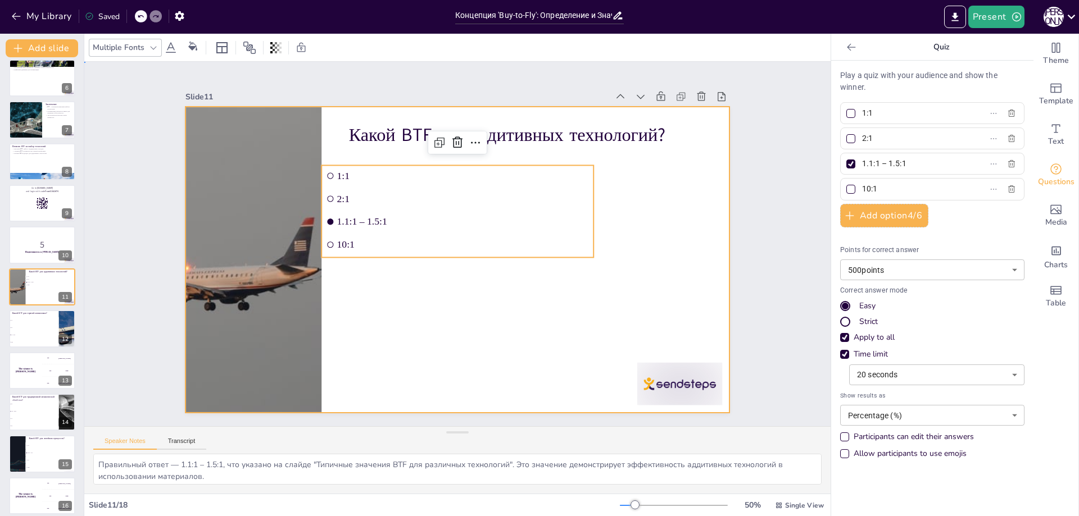
click at [443, 299] on div at bounding box center [455, 259] width 573 height 361
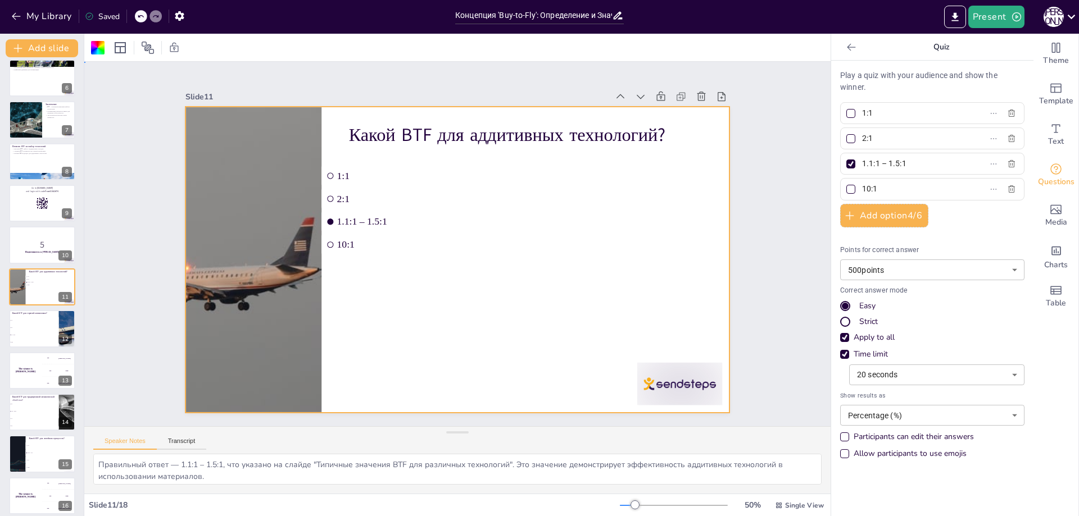
drag, startPoint x: 388, startPoint y: 336, endPoint x: 363, endPoint y: 347, distance: 28.4
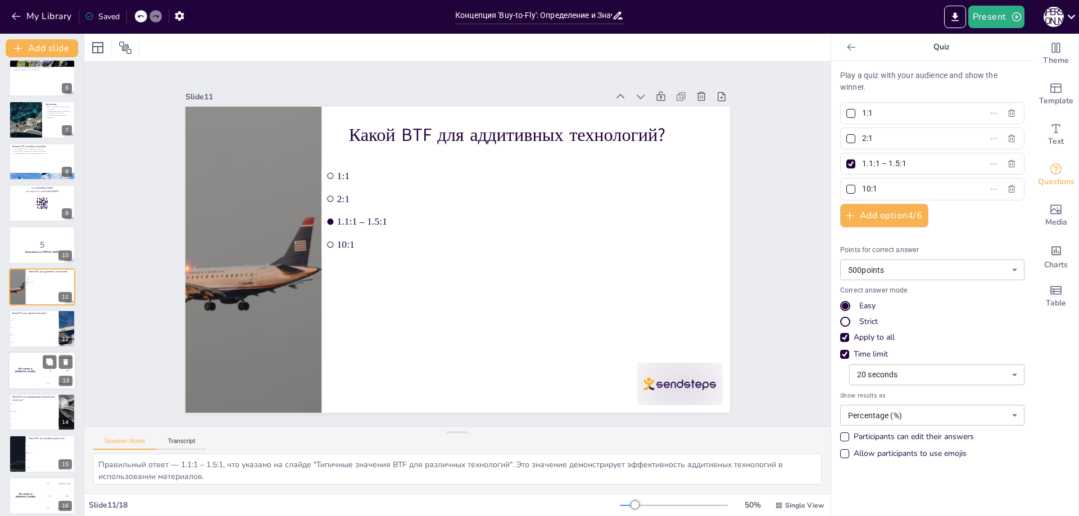
click at [47, 375] on div "200 Jaap" at bounding box center [59, 371] width 34 height 12
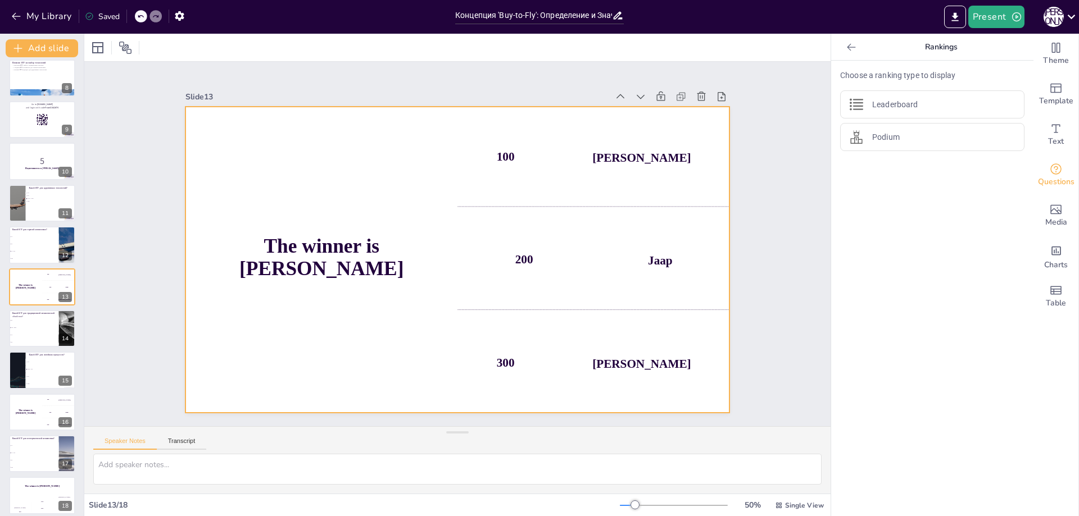
click at [523, 360] on div "300 Niels" at bounding box center [580, 376] width 281 height 128
click at [658, 371] on div "[PERSON_NAME]" at bounding box center [627, 383] width 99 height 24
click at [4, 407] on div "Концепция 'Buy-to-Fly': Определение и Значение в Аэрокосмической Отрасли Презен…" at bounding box center [42, 141] width 84 height 748
click at [16, 410] on h4 "The winner is [PERSON_NAME]" at bounding box center [25, 412] width 34 height 6
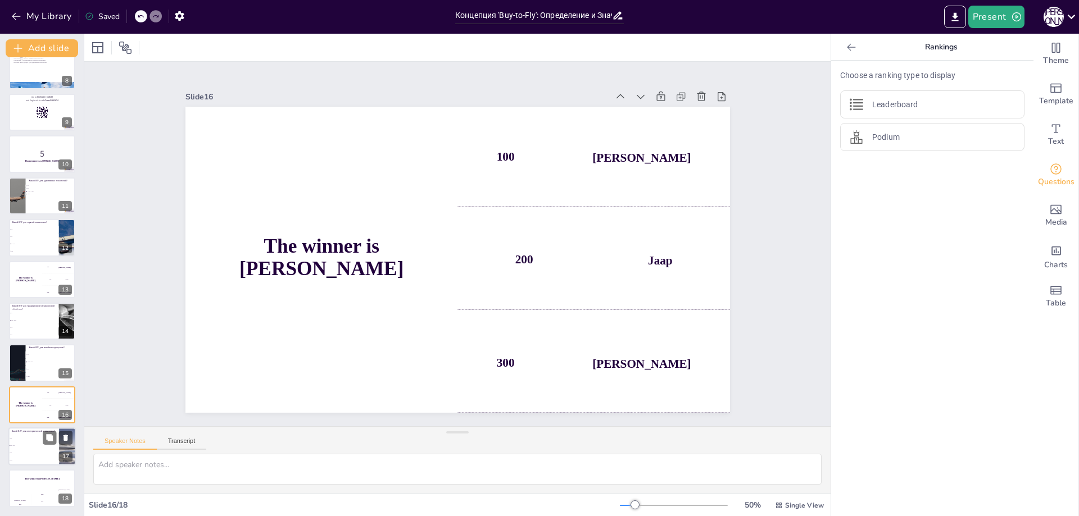
click at [29, 451] on li "3:1" at bounding box center [33, 453] width 51 height 7
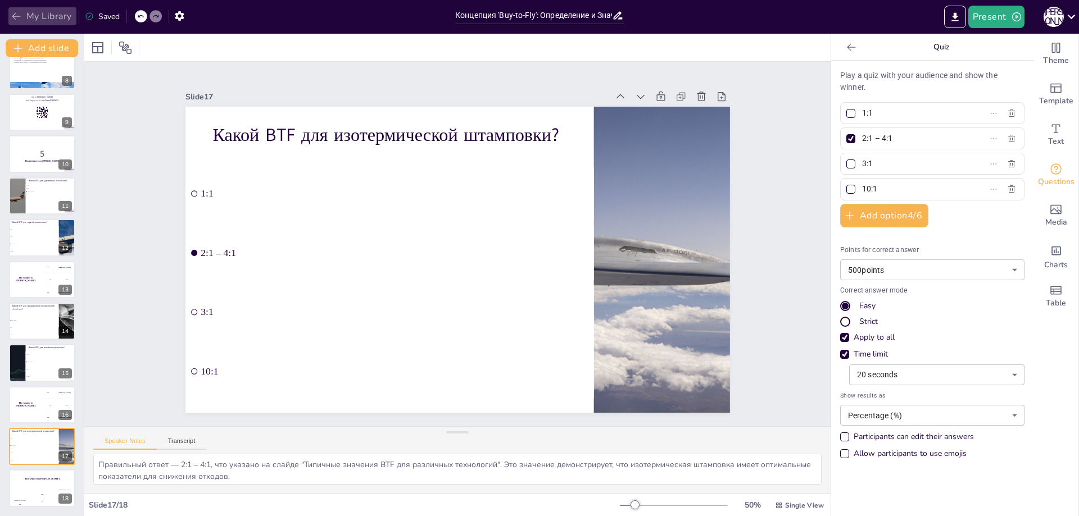
click at [17, 19] on icon "button" at bounding box center [16, 16] width 11 height 11
